Goal: Task Accomplishment & Management: Manage account settings

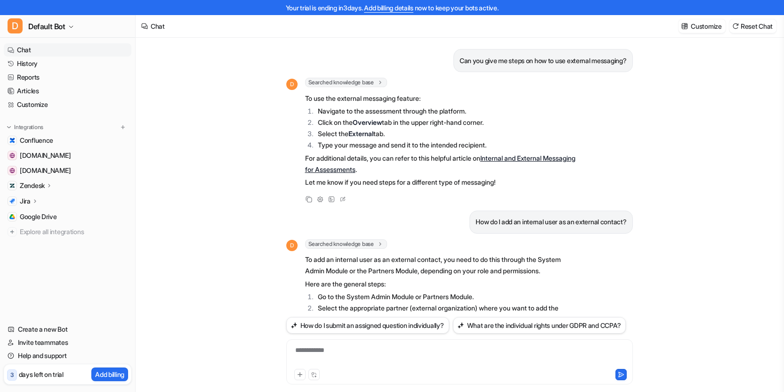
click at [40, 177] on ul "Confluence [DOMAIN_NAME] [DOMAIN_NAME] Zendesk Overview Sources AI Agent AI Cop…" at bounding box center [68, 186] width 128 height 105
click at [37, 184] on p "Zendesk" at bounding box center [32, 185] width 25 height 9
click at [40, 195] on p "Overview" at bounding box center [41, 198] width 28 height 9
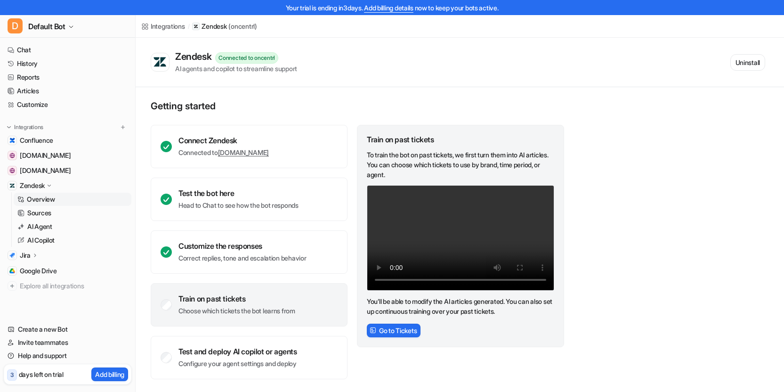
scroll to position [0, 0]
click at [214, 300] on div "Train on past tickets" at bounding box center [236, 297] width 117 height 9
click at [198, 296] on div "Train on past tickets" at bounding box center [236, 297] width 117 height 9
click at [260, 311] on p "Choose which tickets the bot learns from" at bounding box center [236, 310] width 117 height 9
click at [407, 330] on button "Go to Tickets" at bounding box center [394, 330] width 54 height 14
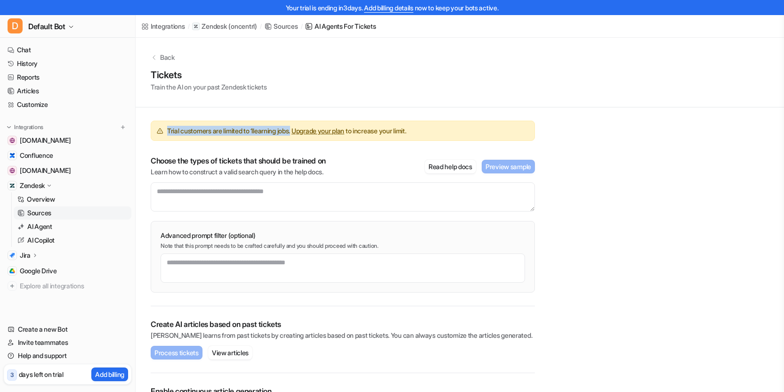
drag, startPoint x: 169, startPoint y: 129, endPoint x: 299, endPoint y: 130, distance: 130.9
click at [299, 130] on span "Trial customers are limited to 1 learning jobs. Upgrade your plan to increase y…" at bounding box center [286, 131] width 239 height 10
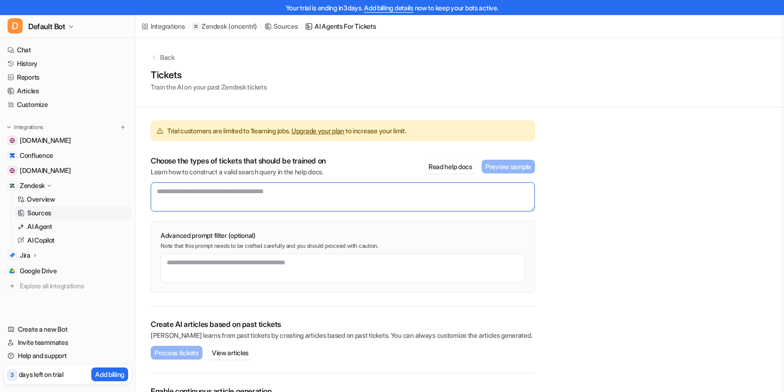
click at [192, 195] on textarea at bounding box center [343, 196] width 384 height 29
drag, startPoint x: 175, startPoint y: 191, endPoint x: 282, endPoint y: 192, distance: 106.9
click at [282, 192] on textarea at bounding box center [343, 196] width 384 height 29
drag, startPoint x: 306, startPoint y: 192, endPoint x: 154, endPoint y: 192, distance: 151.1
click at [166, 191] on textarea at bounding box center [343, 196] width 384 height 29
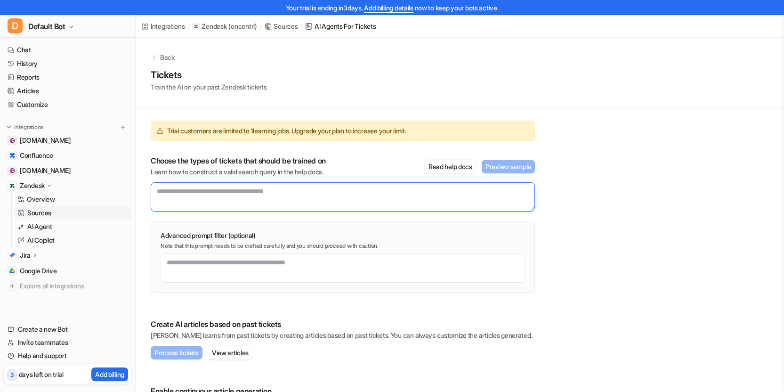
drag, startPoint x: 161, startPoint y: 190, endPoint x: 278, endPoint y: 192, distance: 116.3
click at [273, 193] on textarea at bounding box center [343, 196] width 384 height 29
click at [283, 191] on textarea at bounding box center [343, 196] width 384 height 29
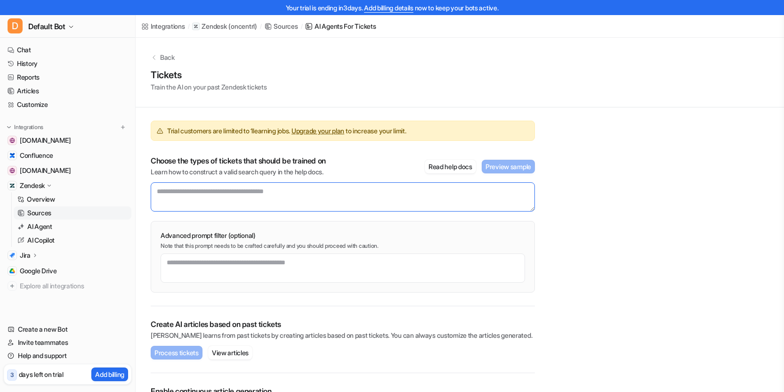
click at [283, 191] on textarea at bounding box center [343, 196] width 384 height 29
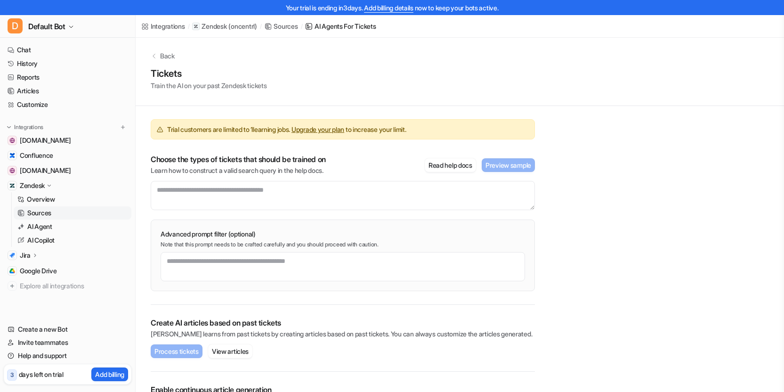
click at [353, 218] on div "Trial customers are limited to 1 learning jobs. Upgrade your plan to increase y…" at bounding box center [343, 205] width 384 height 199
click at [232, 110] on div "Trial customers are limited to 1 learning jobs. Upgrade your plan to increase y…" at bounding box center [343, 205] width 384 height 199
click at [25, 49] on link "Chat" at bounding box center [68, 49] width 128 height 13
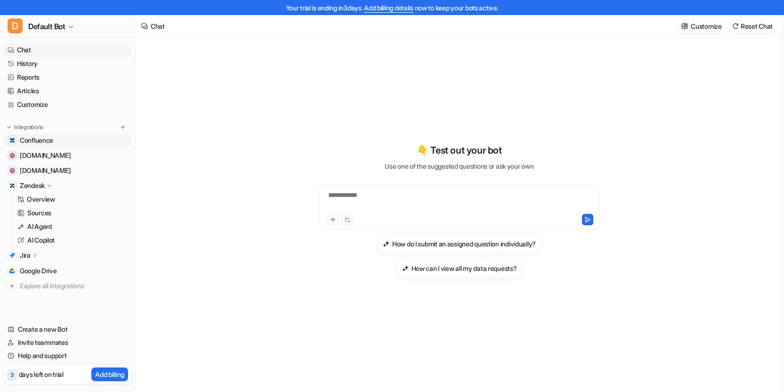
click at [46, 141] on span "Confluence" at bounding box center [36, 140] width 33 height 9
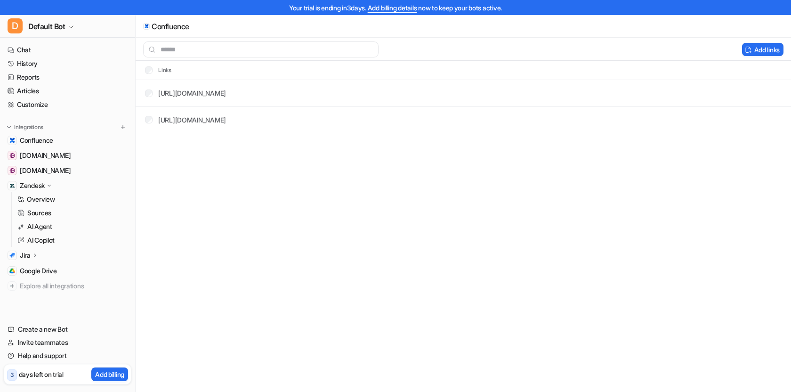
click at [24, 250] on p "Jira" at bounding box center [25, 254] width 11 height 9
click at [33, 268] on p "Overview" at bounding box center [41, 268] width 28 height 9
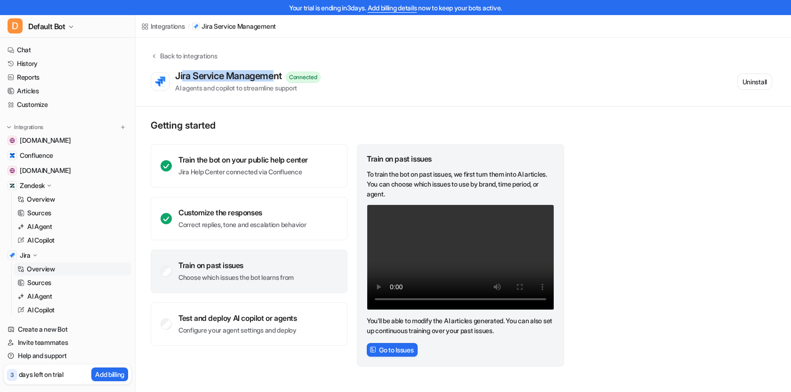
drag, startPoint x: 182, startPoint y: 73, endPoint x: 279, endPoint y: 78, distance: 97.6
click at [279, 78] on div "Jira Service Management" at bounding box center [230, 75] width 111 height 11
click at [186, 75] on div "Jira Service Management" at bounding box center [230, 75] width 111 height 11
drag, startPoint x: 177, startPoint y: 77, endPoint x: 284, endPoint y: 81, distance: 107.9
click at [285, 81] on div "Jira Service Management Connected AI agents and copilot to streamline support" at bounding box center [247, 81] width 145 height 23
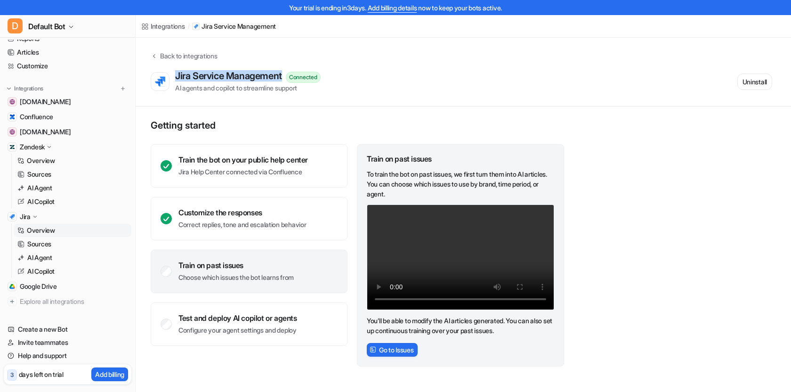
scroll to position [39, 0]
click at [30, 146] on p "Zendesk" at bounding box center [32, 146] width 25 height 9
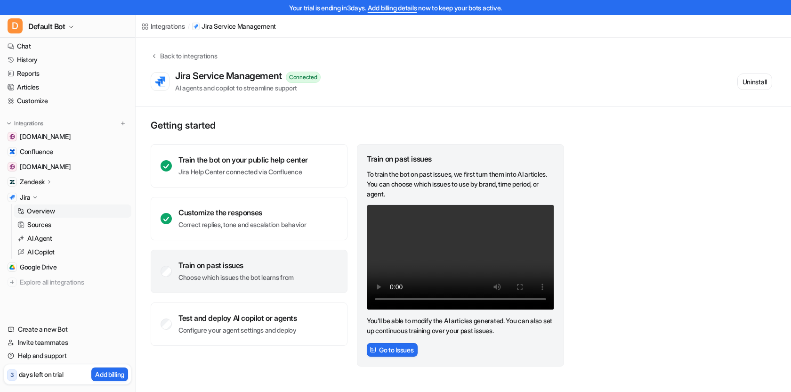
scroll to position [4, 0]
click at [43, 268] on span "Google Drive" at bounding box center [38, 266] width 37 height 9
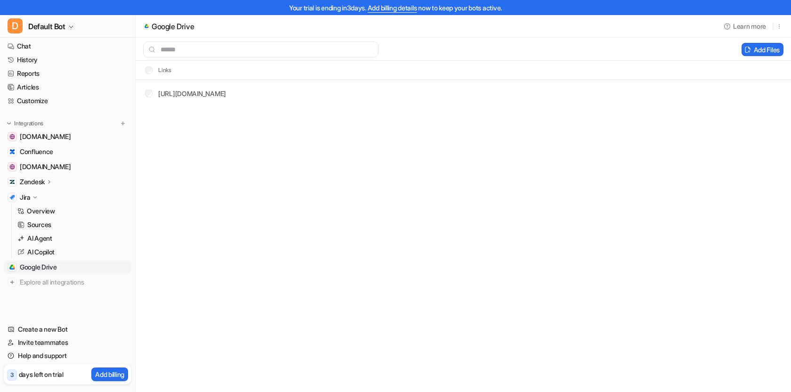
click at [40, 259] on ul "[DOMAIN_NAME] Confluence [DOMAIN_NAME] Zendesk Overview Sources AI Agent AI Cop…" at bounding box center [68, 209] width 128 height 159
click at [201, 89] on link "[URL][DOMAIN_NAME]" at bounding box center [192, 93] width 68 height 8
click at [30, 195] on p "Jira" at bounding box center [25, 197] width 11 height 9
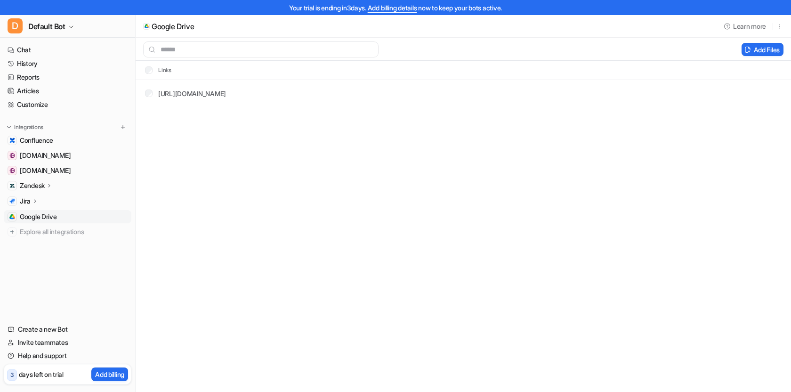
click at [30, 195] on div "Jira" at bounding box center [68, 200] width 128 height 13
click at [35, 216] on p "Overview" at bounding box center [41, 214] width 28 height 9
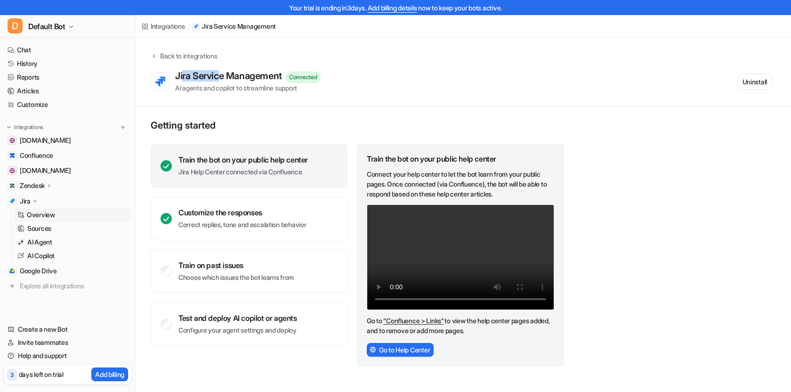
drag, startPoint x: 183, startPoint y: 73, endPoint x: 224, endPoint y: 76, distance: 40.6
click at [224, 76] on div "Jira Service Management" at bounding box center [230, 75] width 111 height 11
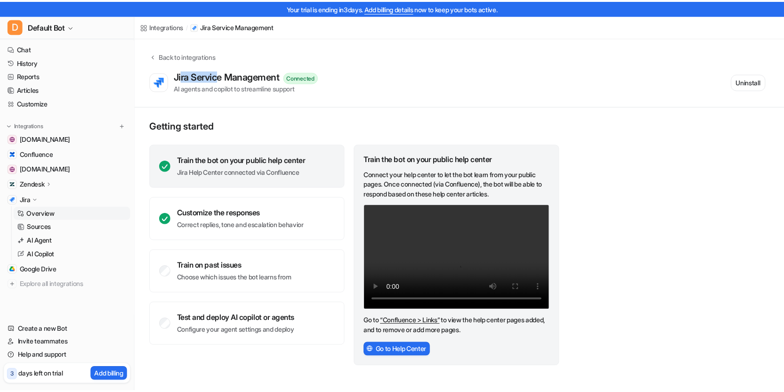
scroll to position [2, 0]
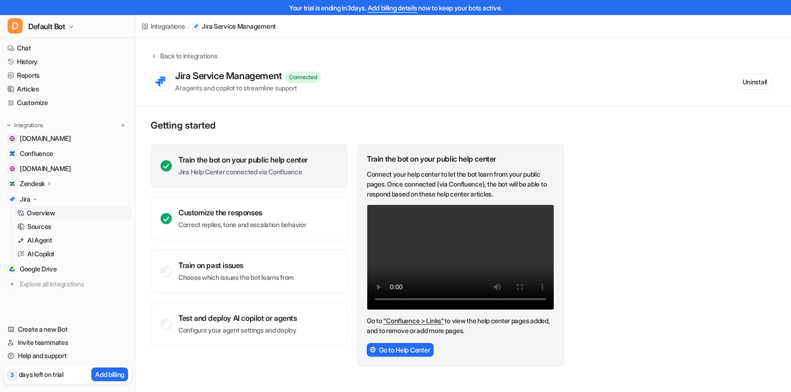
click at [25, 187] on p "Zendesk" at bounding box center [32, 183] width 25 height 9
click at [37, 199] on p "Overview" at bounding box center [41, 197] width 28 height 9
click at [43, 185] on p "Zendesk" at bounding box center [32, 183] width 25 height 9
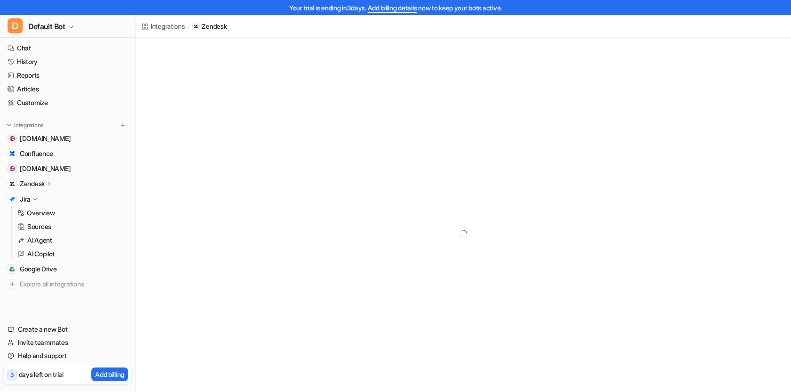
click at [44, 185] on p "Zendesk" at bounding box center [32, 183] width 25 height 9
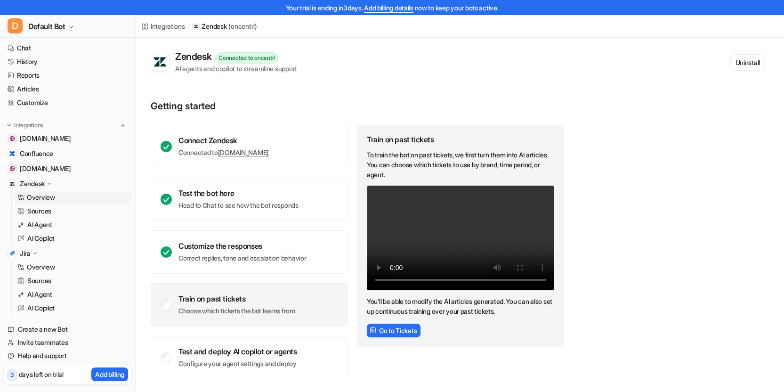
click at [35, 181] on p "Zendesk" at bounding box center [32, 183] width 25 height 9
click at [47, 184] on icon at bounding box center [49, 183] width 7 height 7
click at [35, 212] on p "Sources" at bounding box center [39, 210] width 24 height 9
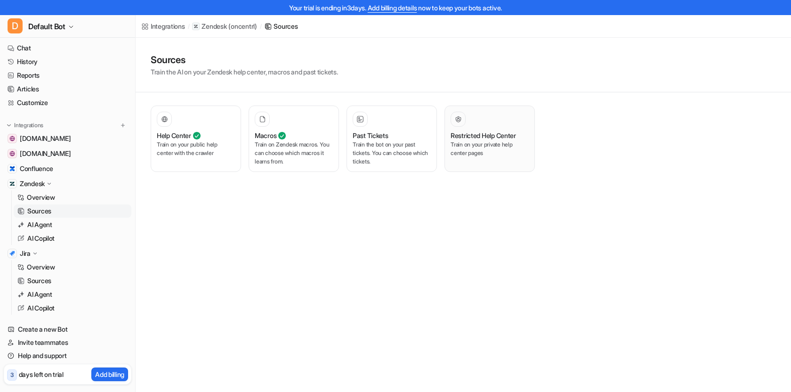
click at [469, 148] on p "Train on your private help center pages" at bounding box center [489, 148] width 78 height 17
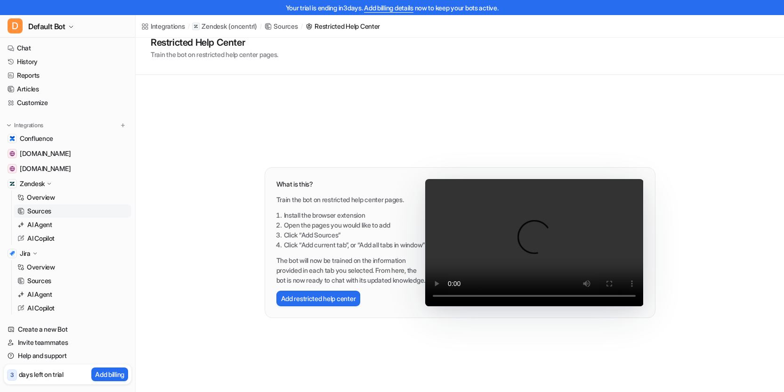
scroll to position [42, 0]
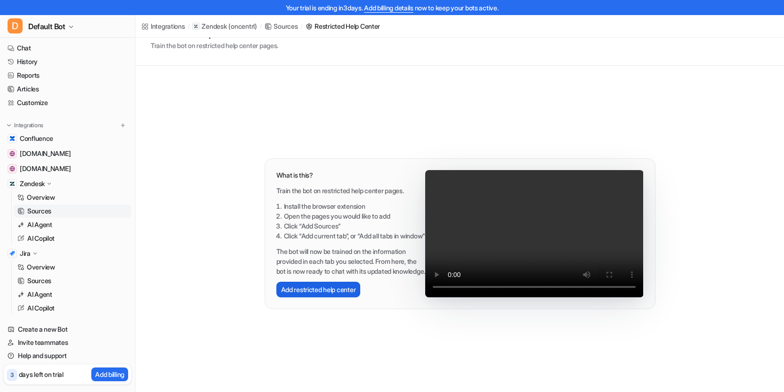
click at [331, 297] on button "Add restricted help center" at bounding box center [318, 290] width 84 height 16
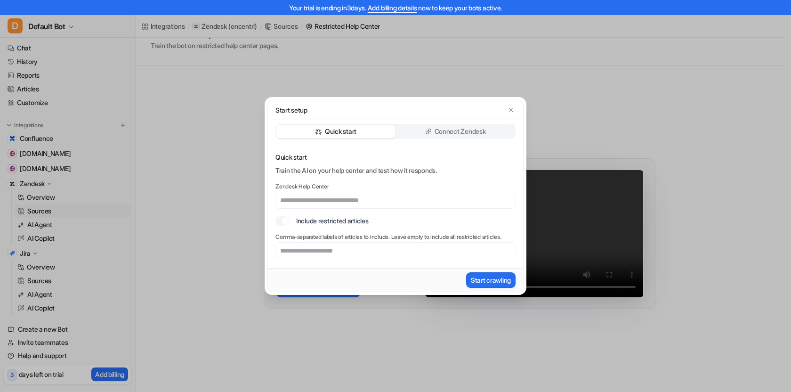
click at [309, 223] on label "Include restricted articles" at bounding box center [332, 221] width 72 height 10
drag, startPoint x: 309, startPoint y: 222, endPoint x: 341, endPoint y: 221, distance: 31.6
click at [341, 221] on label "Include restricted articles" at bounding box center [332, 221] width 72 height 10
click at [318, 199] on input "text" at bounding box center [395, 200] width 240 height 16
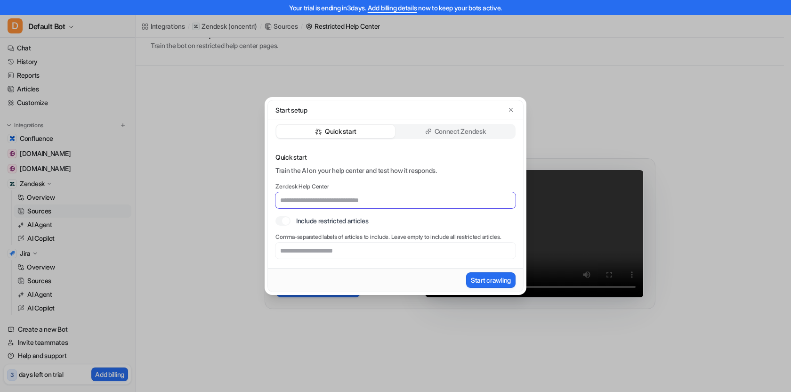
click at [318, 199] on input "text" at bounding box center [395, 200] width 240 height 16
click at [306, 221] on label "Include restricted articles" at bounding box center [332, 221] width 72 height 10
click at [437, 133] on p "Connect Zendesk" at bounding box center [459, 131] width 51 height 9
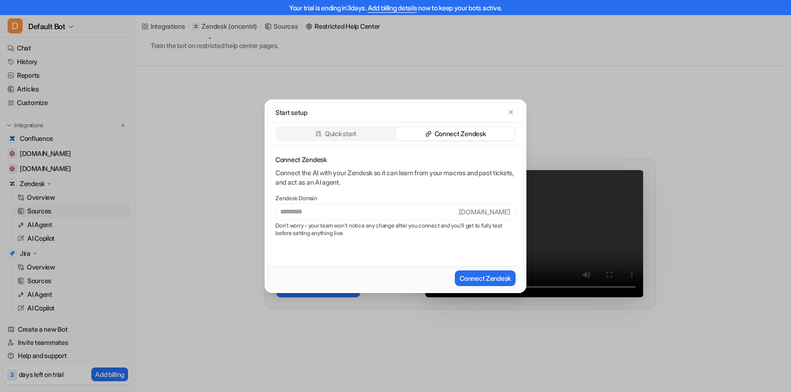
click at [366, 132] on div "Quick start" at bounding box center [335, 133] width 119 height 13
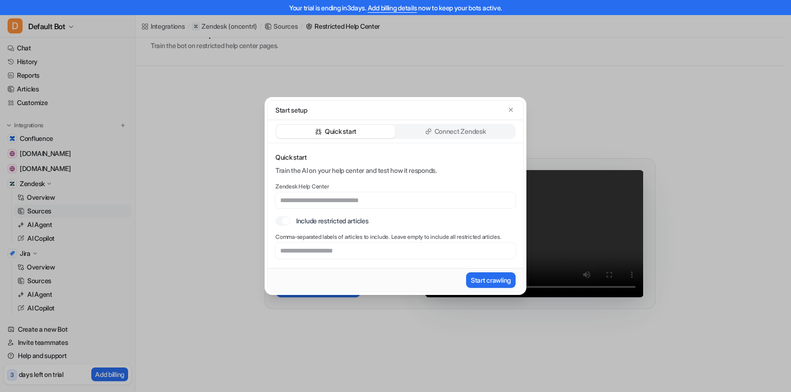
click at [437, 130] on p "Connect Zendesk" at bounding box center [459, 131] width 51 height 9
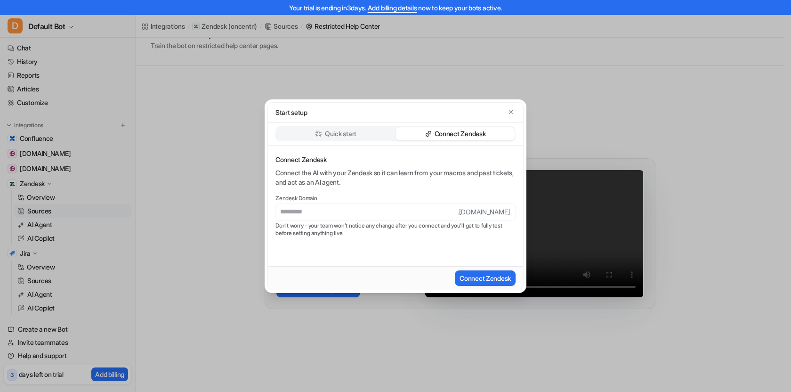
click at [370, 129] on div "Quick start" at bounding box center [335, 133] width 119 height 13
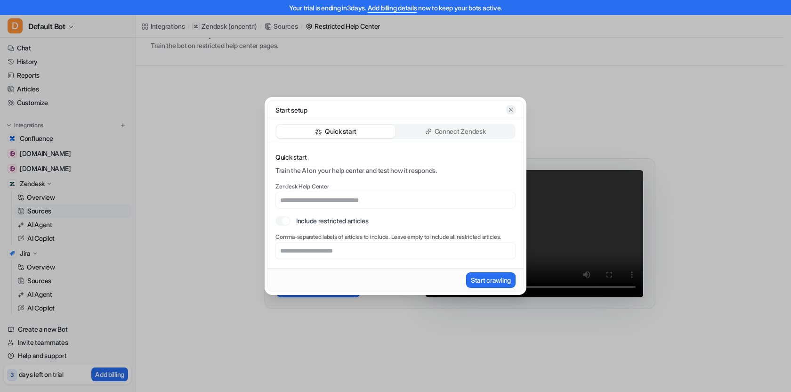
click at [514, 110] on icon "button" at bounding box center [510, 109] width 7 height 7
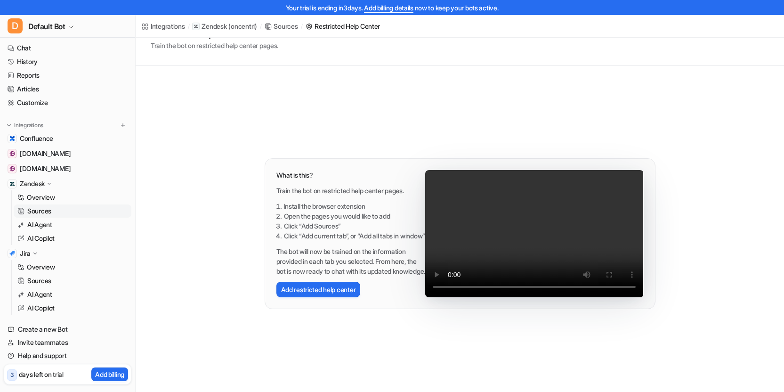
click at [42, 209] on p "Sources" at bounding box center [39, 210] width 24 height 9
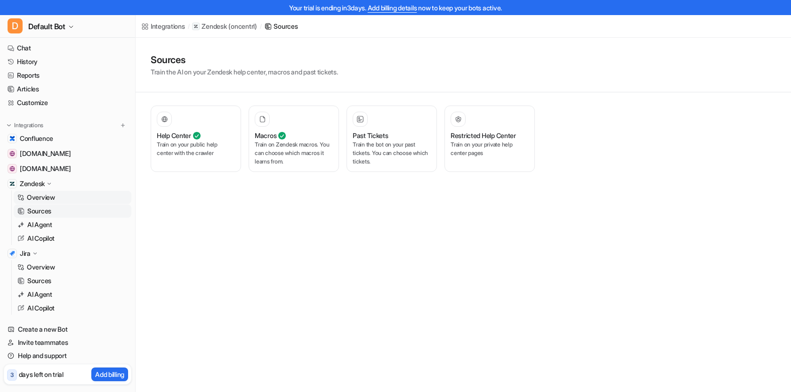
click at [40, 195] on p "Overview" at bounding box center [41, 197] width 28 height 9
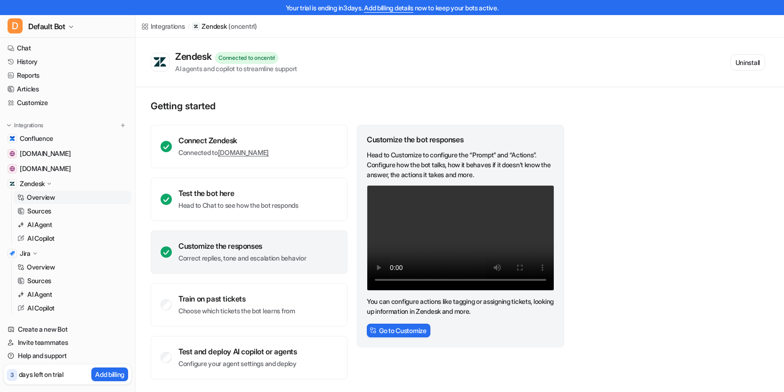
scroll to position [0, 0]
click at [193, 331] on div "Connect Zendesk Connected to [DOMAIN_NAME] Test the bot here Head to Chat to se…" at bounding box center [249, 251] width 197 height 254
click at [41, 210] on p "Sources" at bounding box center [39, 210] width 24 height 9
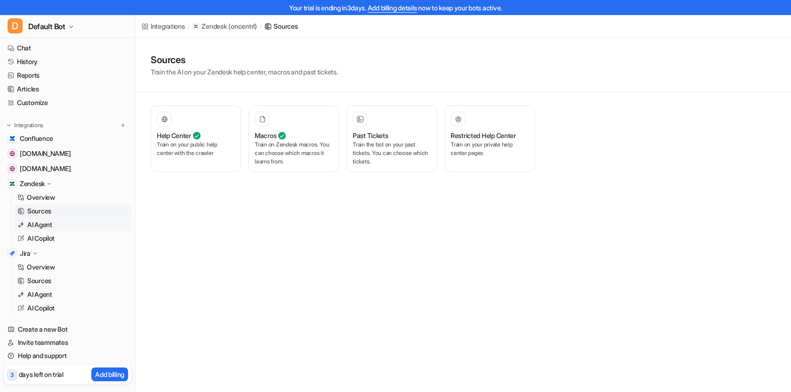
click at [44, 225] on p "AI Agent" at bounding box center [39, 224] width 25 height 9
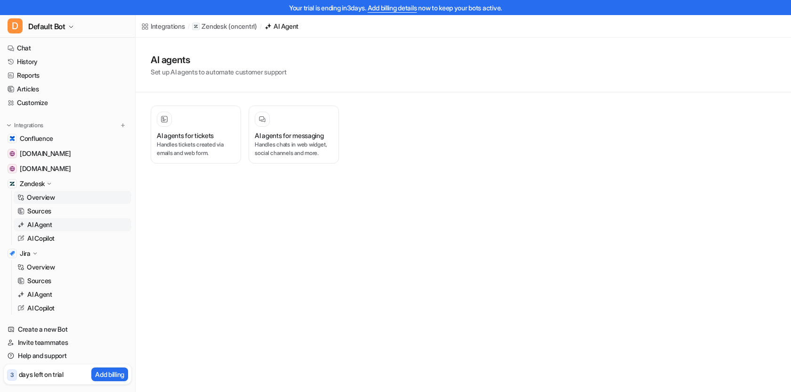
click at [44, 196] on p "Overview" at bounding box center [41, 197] width 28 height 9
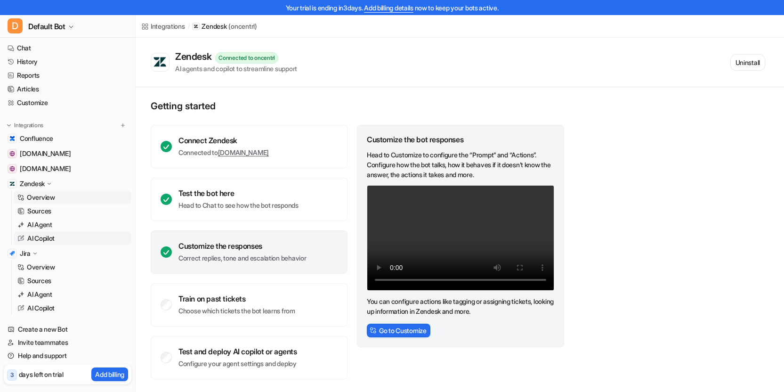
click at [45, 235] on p "AI Copilot" at bounding box center [40, 237] width 27 height 9
click at [40, 240] on p "AI Copilot" at bounding box center [40, 237] width 27 height 9
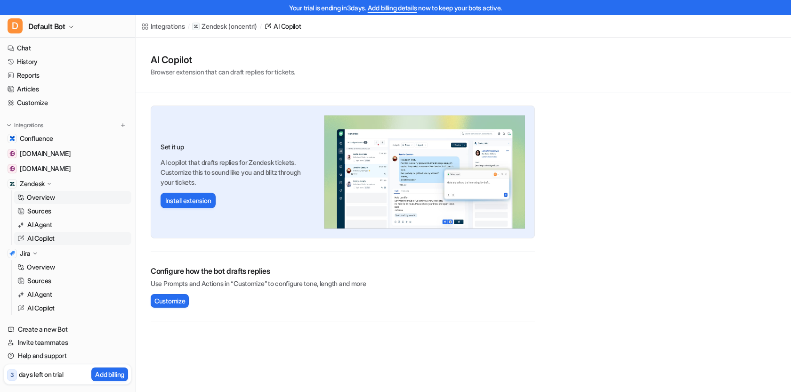
click at [43, 195] on p "Overview" at bounding box center [41, 197] width 28 height 9
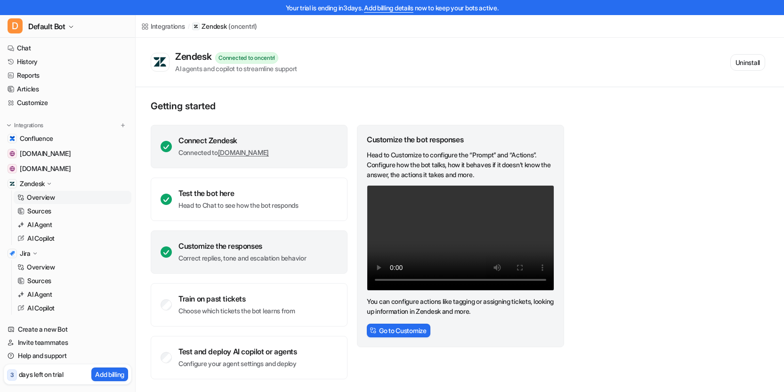
click at [204, 143] on div "Connect Zendesk" at bounding box center [223, 140] width 90 height 9
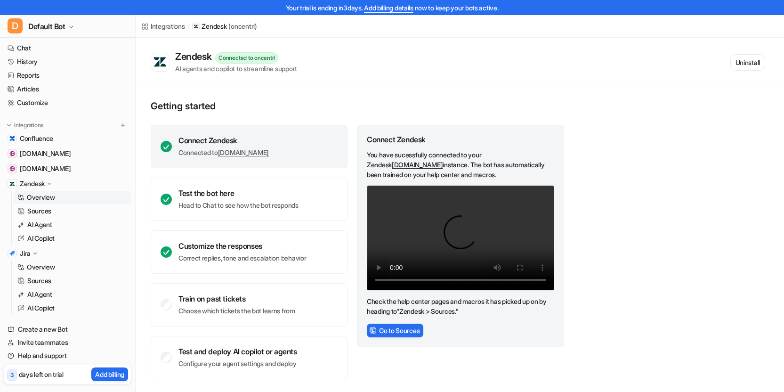
scroll to position [0, 0]
click at [44, 212] on p "Sources" at bounding box center [39, 210] width 24 height 9
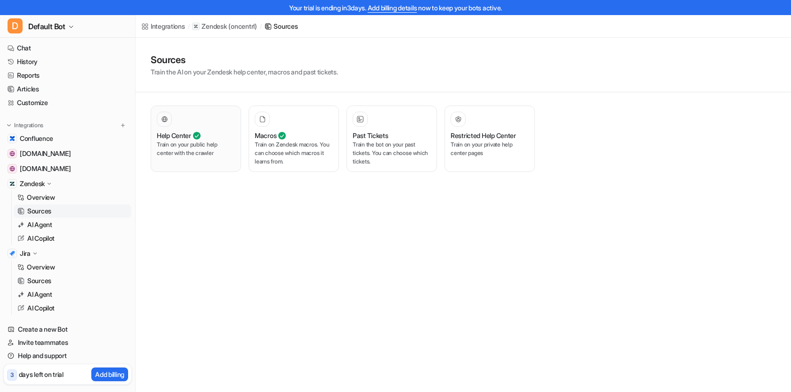
click at [185, 145] on p "Train on your public help center with the crawler" at bounding box center [196, 148] width 78 height 17
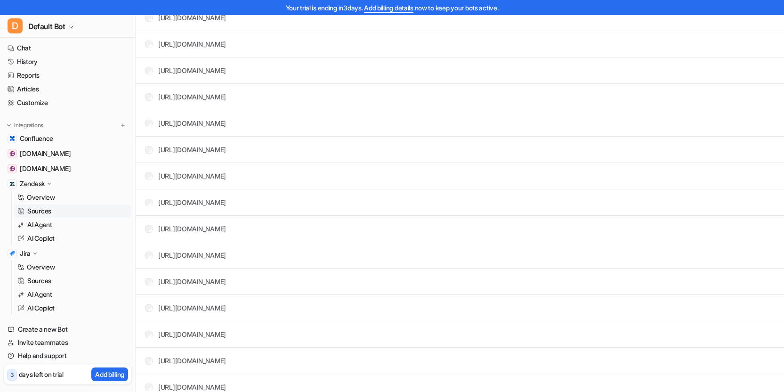
scroll to position [14089, 0]
click at [39, 209] on p "Sources" at bounding box center [39, 210] width 24 height 9
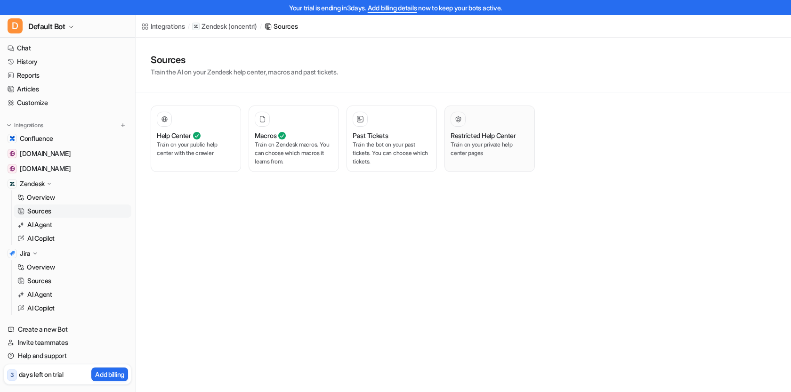
click at [471, 148] on p "Train on your private help center pages" at bounding box center [489, 148] width 78 height 17
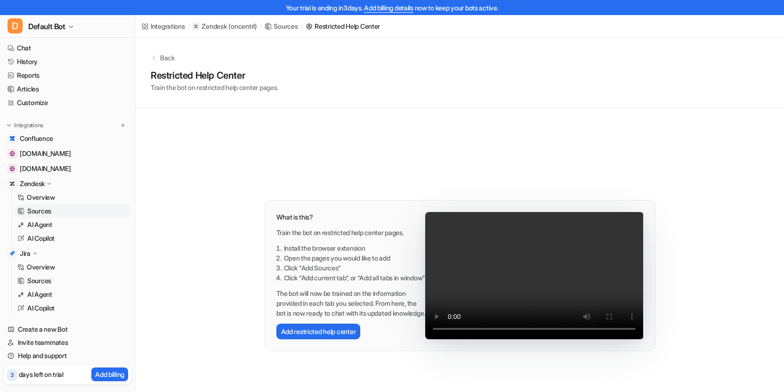
click at [327, 273] on li "Click “Add current tab”, or “Add all tabs in window”" at bounding box center [355, 278] width 142 height 10
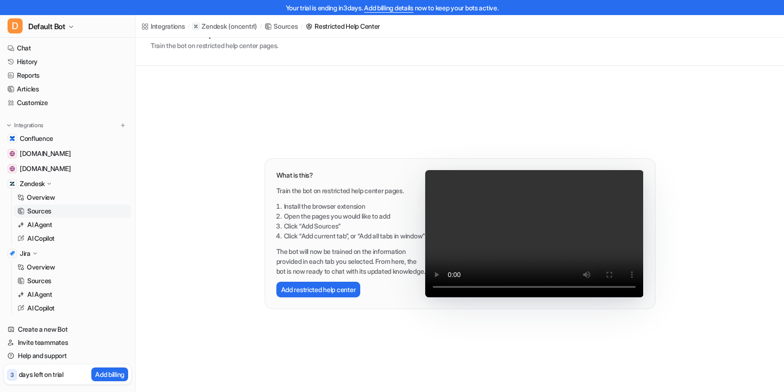
scroll to position [37, 0]
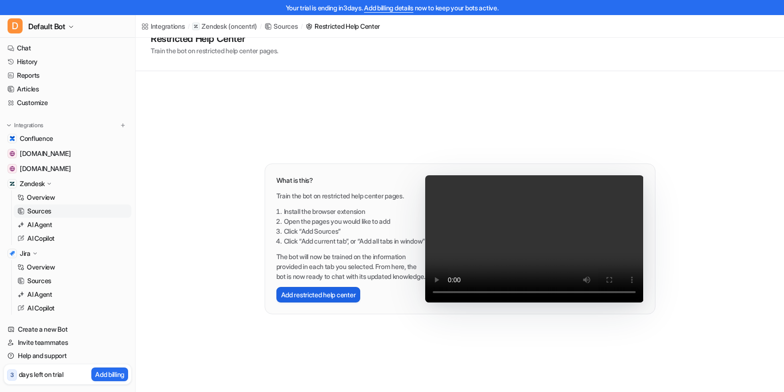
click at [332, 302] on button "Add restricted help center" at bounding box center [318, 295] width 84 height 16
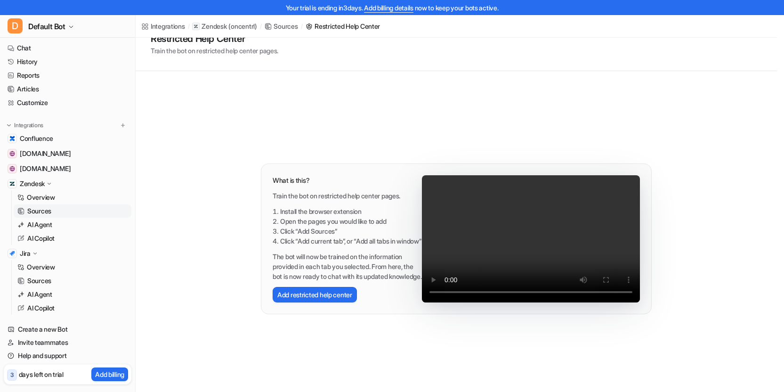
scroll to position [35, 0]
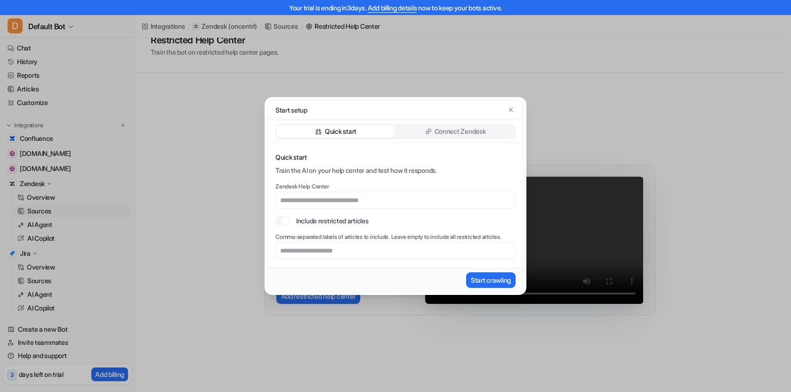
click at [435, 129] on p "Connect Zendesk" at bounding box center [459, 131] width 51 height 9
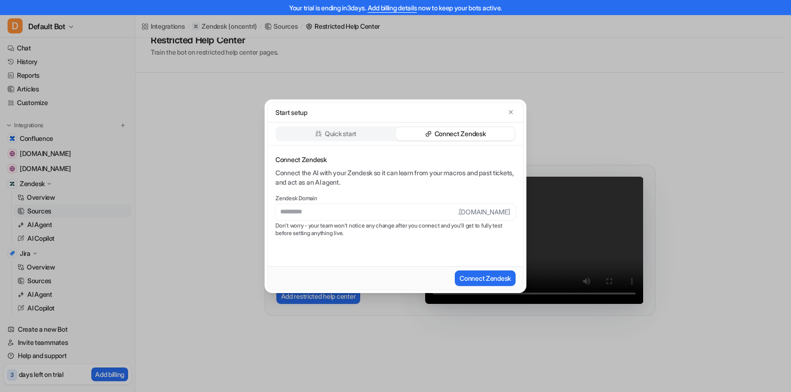
click at [371, 175] on div "Connect the AI with your Zendesk so it can learn from your macros and past tick…" at bounding box center [395, 177] width 240 height 19
click at [513, 110] on icon "button" at bounding box center [510, 112] width 7 height 7
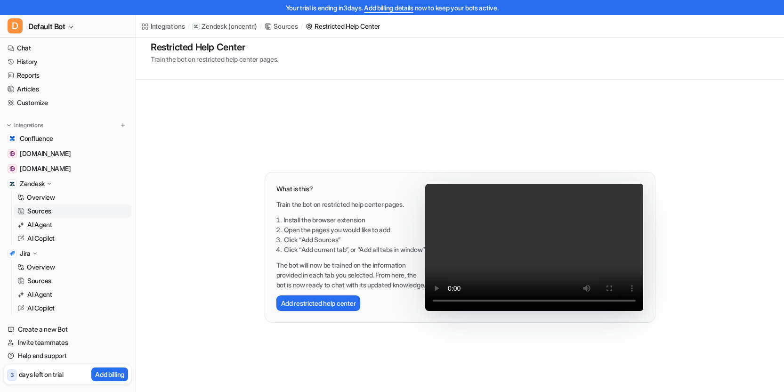
scroll to position [28, 0]
click at [31, 88] on link "Articles" at bounding box center [68, 88] width 128 height 13
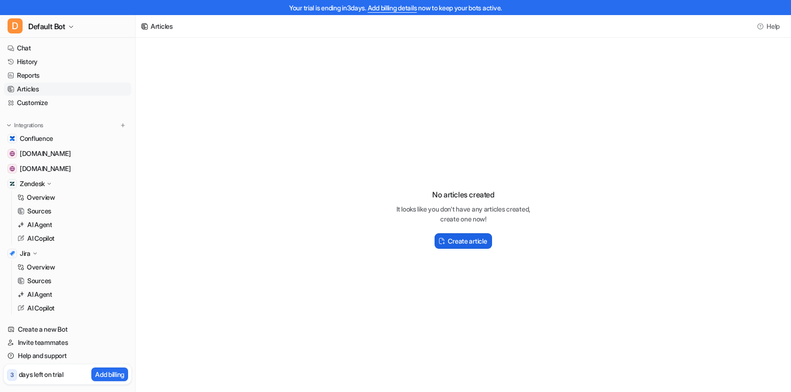
click at [478, 241] on h2 "Create article" at bounding box center [467, 241] width 39 height 10
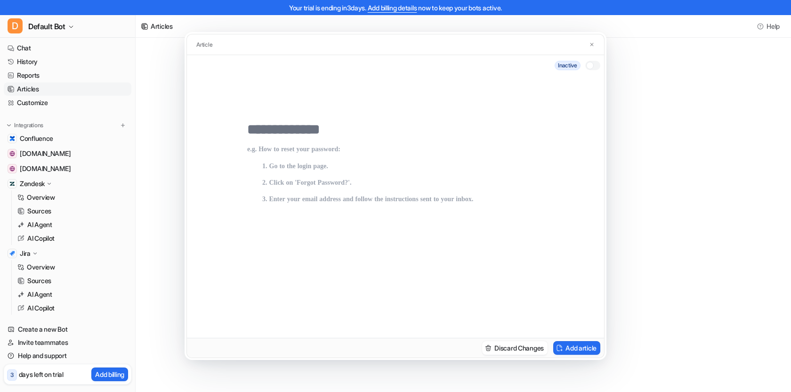
click at [304, 169] on p at bounding box center [395, 231] width 297 height 173
click at [305, 150] on p at bounding box center [395, 231] width 297 height 173
click at [305, 132] on input "text" at bounding box center [395, 129] width 297 height 17
click at [284, 125] on input "text" at bounding box center [395, 129] width 297 height 17
type input "*"
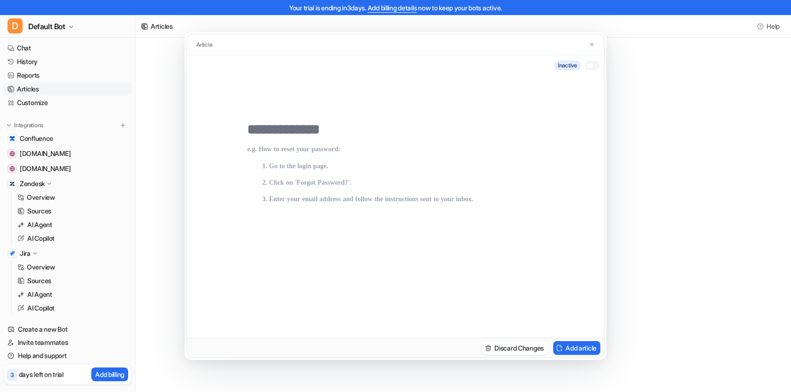
click at [661, 257] on div "Article inactive Discard Changes Add article" at bounding box center [395, 196] width 791 height 392
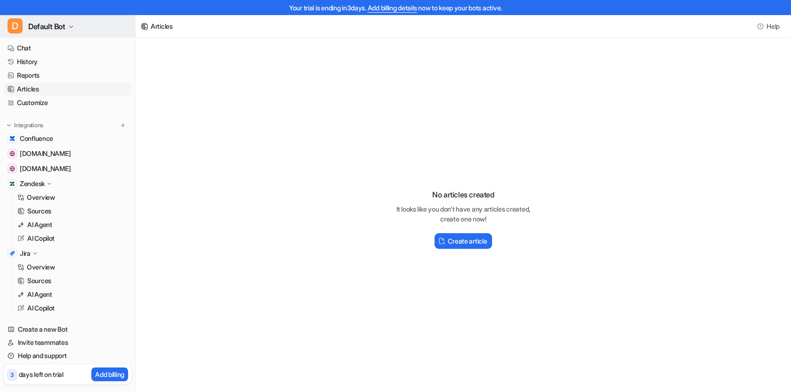
click at [73, 27] on icon "button" at bounding box center [71, 27] width 6 height 6
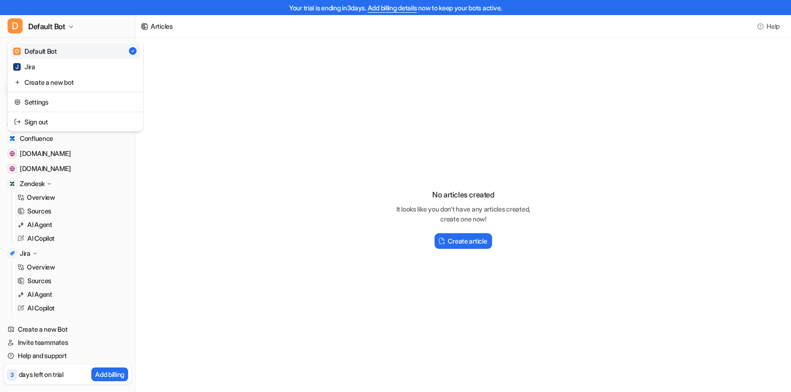
click at [255, 60] on div "Your trial is ending [DATE]. Add billing details now to keep your bots active. …" at bounding box center [395, 196] width 791 height 392
click at [463, 241] on h2 "Create article" at bounding box center [467, 241] width 39 height 10
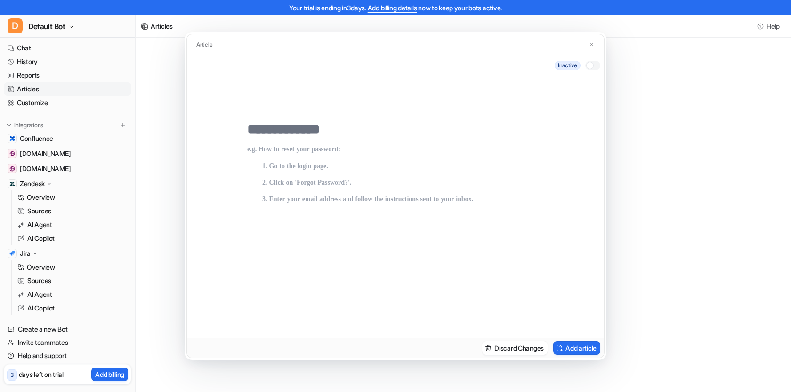
click at [411, 175] on p at bounding box center [395, 231] width 297 height 173
click at [399, 180] on p at bounding box center [395, 231] width 297 height 173
click at [358, 158] on p at bounding box center [395, 231] width 297 height 173
click at [360, 155] on p at bounding box center [395, 231] width 297 height 173
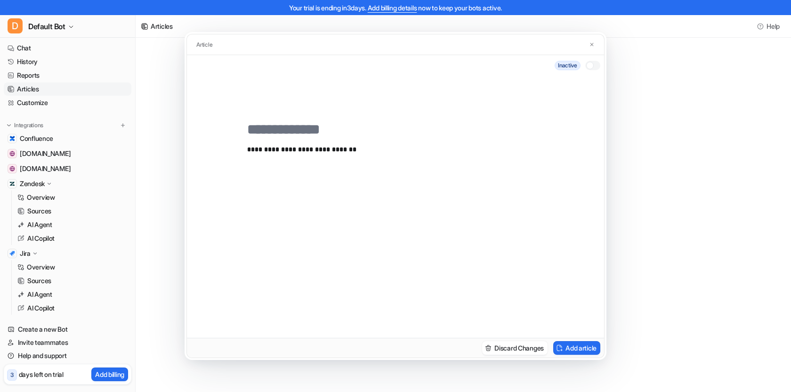
click at [316, 132] on input "text" at bounding box center [395, 129] width 297 height 17
type input "**********"
click at [565, 346] on button "Add article" at bounding box center [576, 348] width 47 height 14
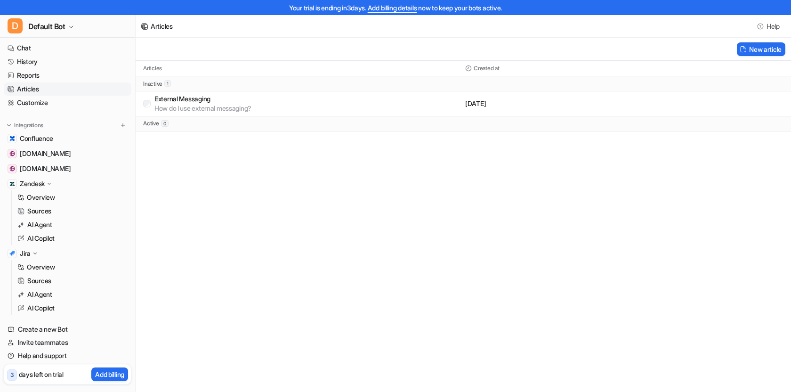
click at [212, 98] on p "External Messaging" at bounding box center [202, 98] width 97 height 9
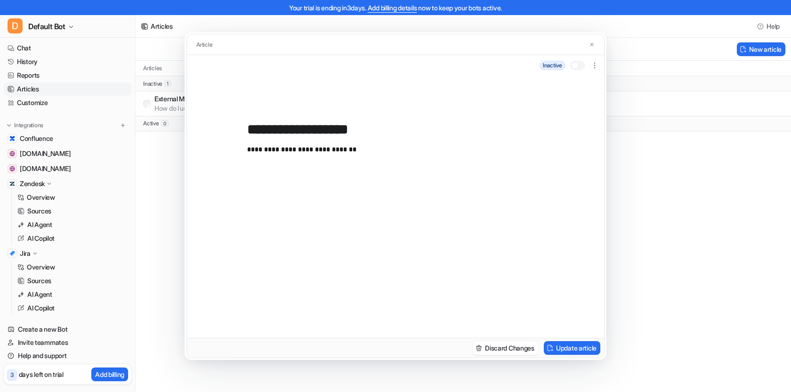
click at [582, 68] on div at bounding box center [577, 65] width 15 height 9
click at [598, 66] on icon "button" at bounding box center [594, 65] width 9 height 9
click at [553, 86] on button "Delete" at bounding box center [548, 87] width 102 height 17
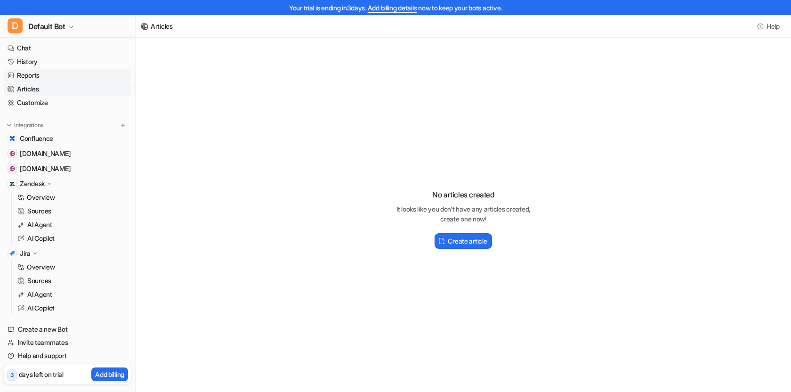
click at [32, 77] on link "Reports" at bounding box center [68, 75] width 128 height 13
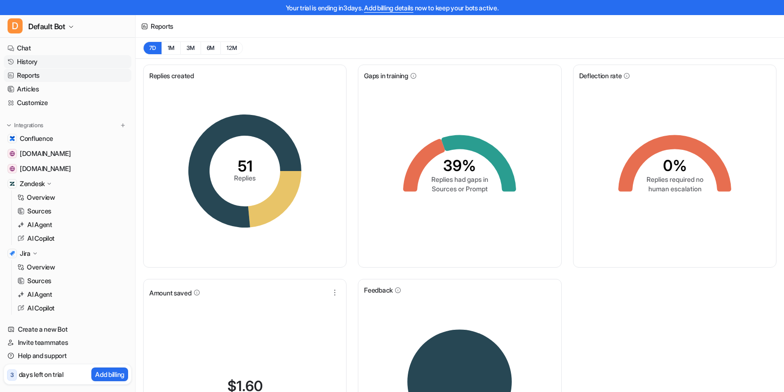
click at [34, 59] on link "History" at bounding box center [68, 61] width 128 height 13
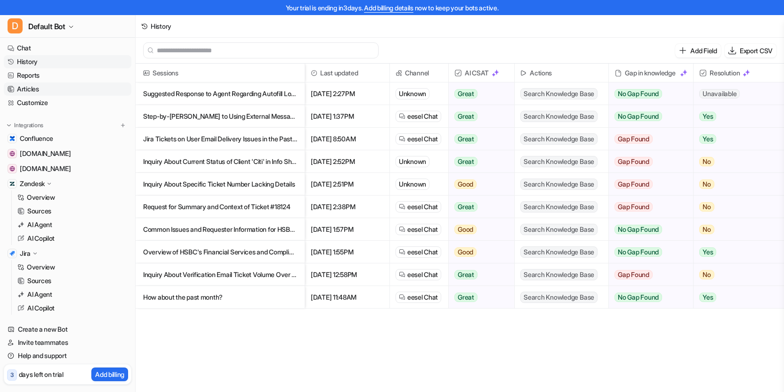
click at [36, 89] on link "Articles" at bounding box center [68, 88] width 128 height 13
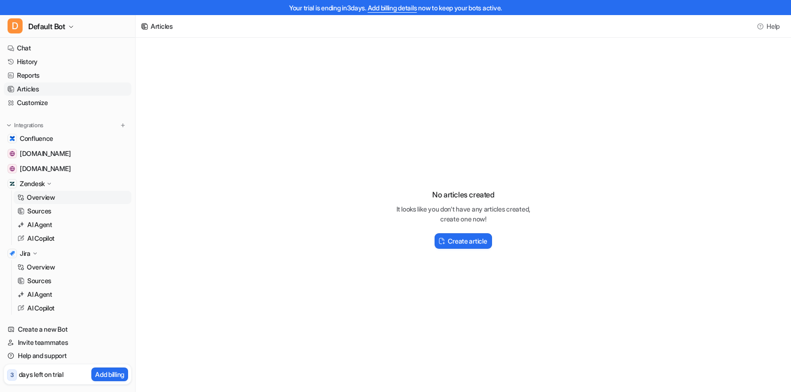
click at [51, 198] on p "Overview" at bounding box center [41, 197] width 28 height 9
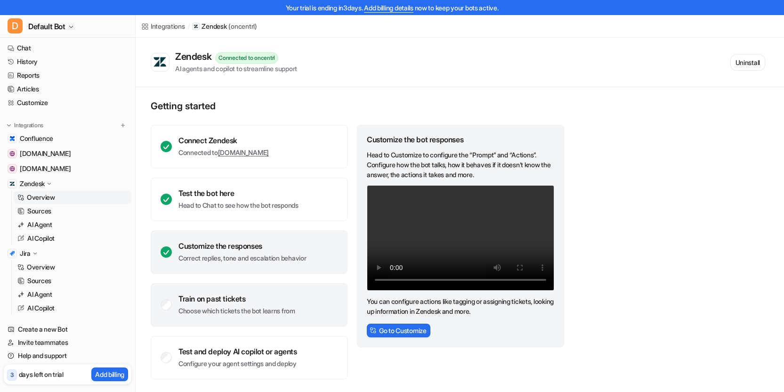
click at [195, 299] on div "Train on past tickets" at bounding box center [236, 298] width 117 height 9
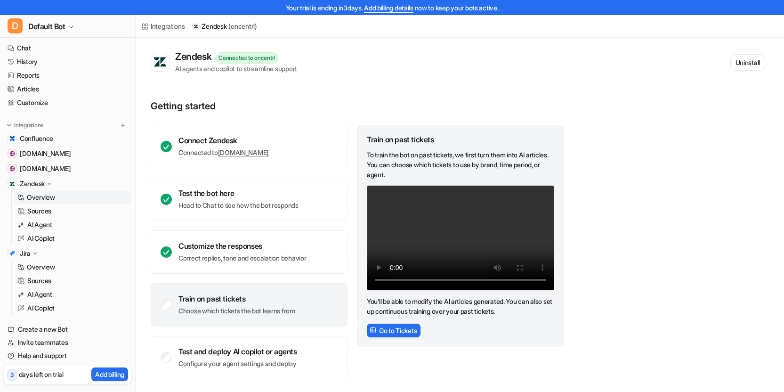
click at [227, 298] on div "Train on past tickets" at bounding box center [236, 298] width 117 height 9
click at [399, 330] on button "Go to Tickets" at bounding box center [394, 330] width 54 height 14
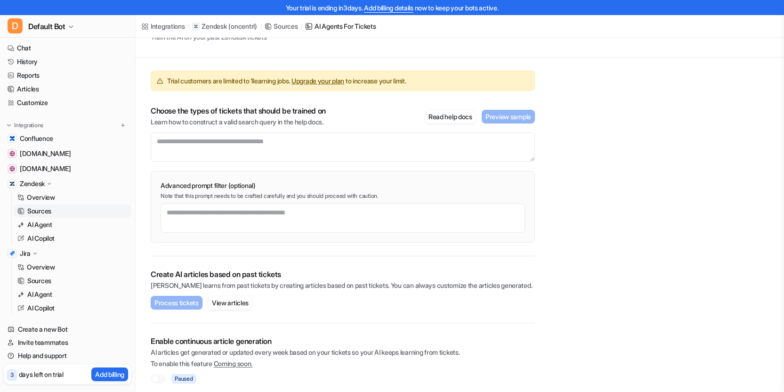
scroll to position [49, 0]
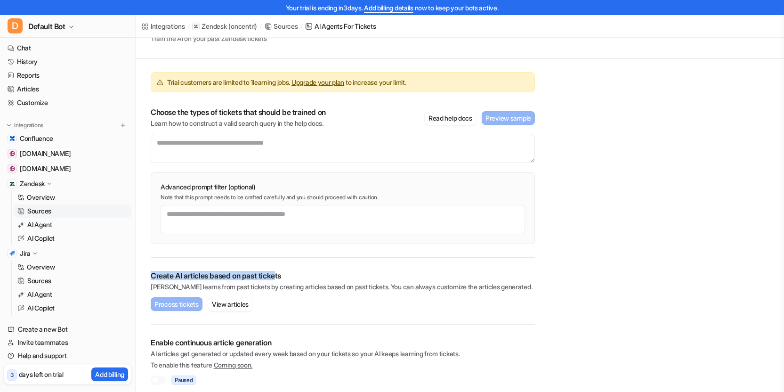
drag, startPoint x: 153, startPoint y: 274, endPoint x: 279, endPoint y: 279, distance: 126.3
click at [279, 278] on p "Create AI articles based on past tickets" at bounding box center [343, 275] width 384 height 9
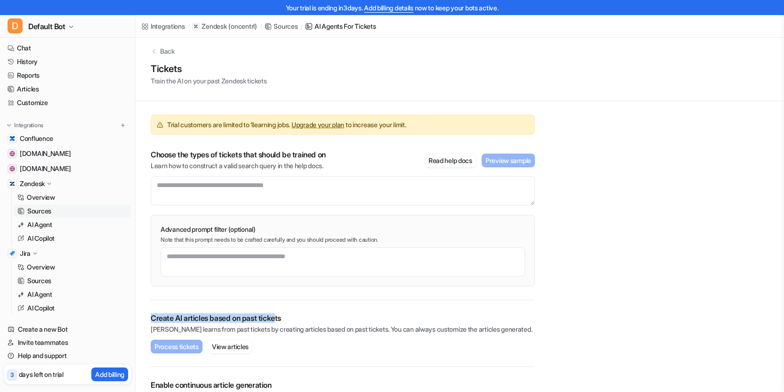
scroll to position [56, 0]
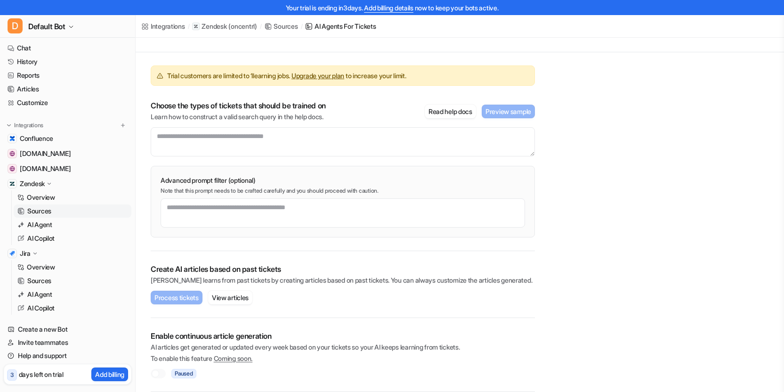
click at [187, 264] on p "Create AI articles based on past tickets" at bounding box center [343, 268] width 384 height 9
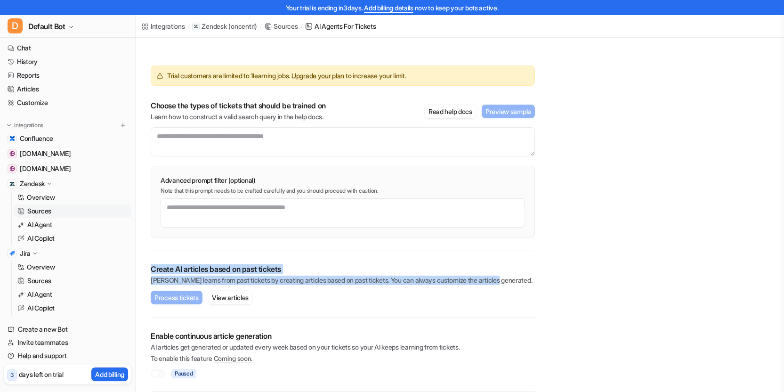
drag, startPoint x: 152, startPoint y: 268, endPoint x: 516, endPoint y: 282, distance: 365.1
click at [517, 282] on div "Create AI articles based on past tickets AI learns from past tickets by creatin…" at bounding box center [343, 274] width 384 height 21
click at [244, 295] on button "View articles" at bounding box center [230, 297] width 44 height 14
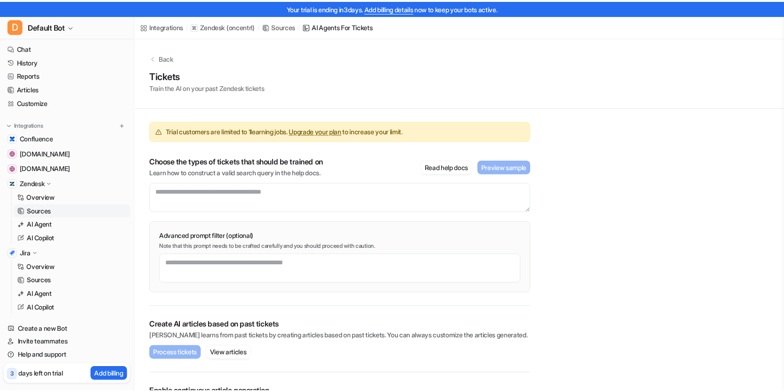
scroll to position [56, 0]
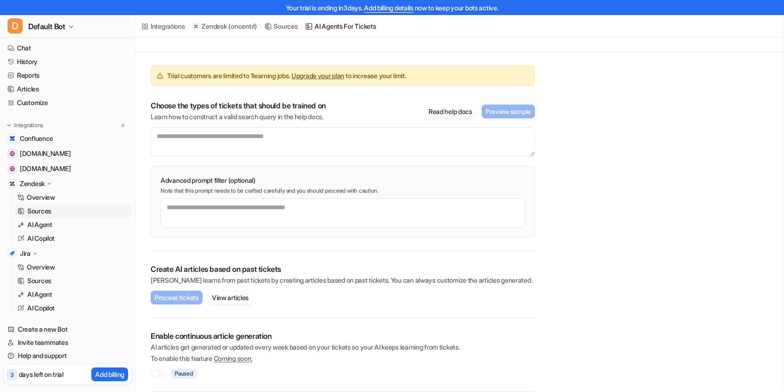
click at [263, 269] on p "Create AI articles based on past tickets" at bounding box center [343, 268] width 384 height 9
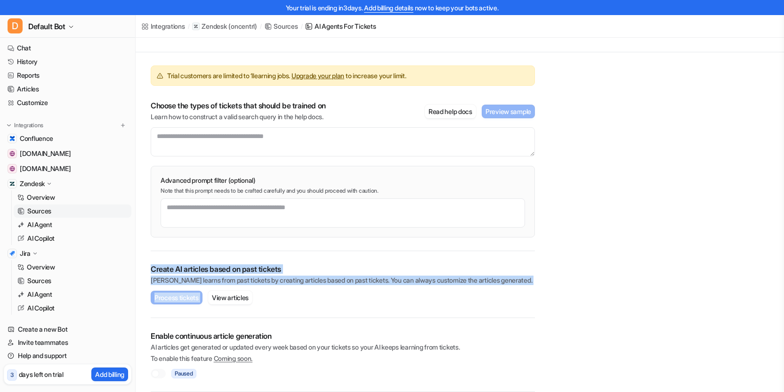
drag, startPoint x: 153, startPoint y: 269, endPoint x: 519, endPoint y: 287, distance: 366.2
click at [519, 287] on div "Create AI articles based on past tickets AI learns from past tickets by creatin…" at bounding box center [343, 284] width 384 height 67
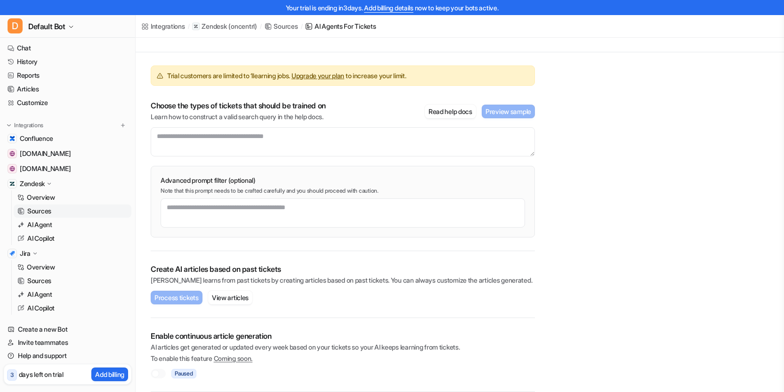
click at [155, 370] on div at bounding box center [156, 374] width 8 height 8
click at [158, 373] on div at bounding box center [156, 374] width 8 height 8
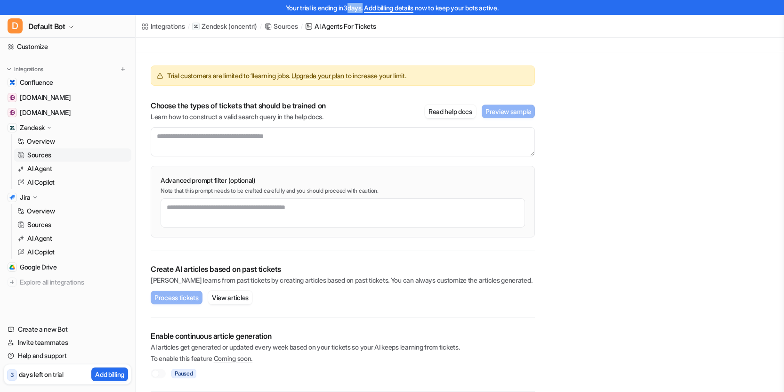
drag, startPoint x: 343, startPoint y: 7, endPoint x: 360, endPoint y: 8, distance: 17.4
click at [360, 8] on div "Your trial is ending [DATE]. Add billing details now to keep your bots active." at bounding box center [392, 7] width 784 height 15
drag, startPoint x: 361, startPoint y: 8, endPoint x: 341, endPoint y: 7, distance: 19.8
click at [341, 7] on div "Your trial is ending [DATE]. Add billing details now to keep your bots active." at bounding box center [392, 7] width 784 height 15
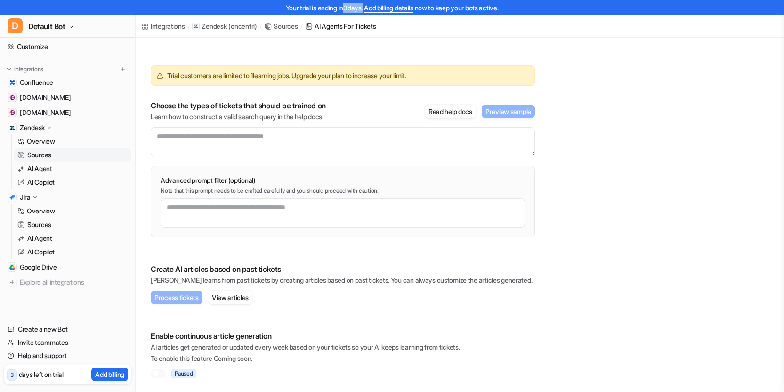
click at [396, 5] on link "Add billing details" at bounding box center [388, 8] width 49 height 8
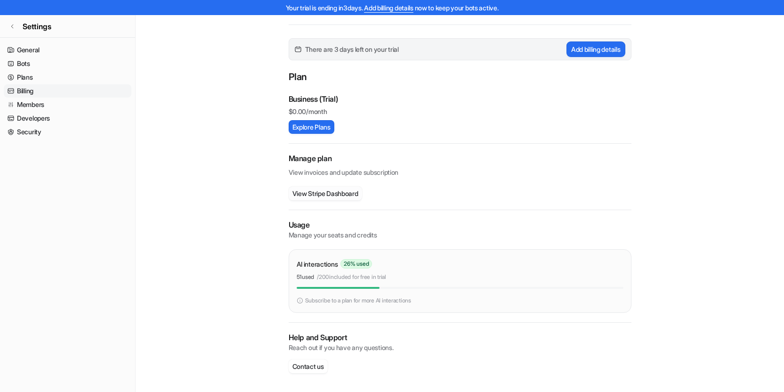
scroll to position [64, 0]
